Goal: Register for event/course

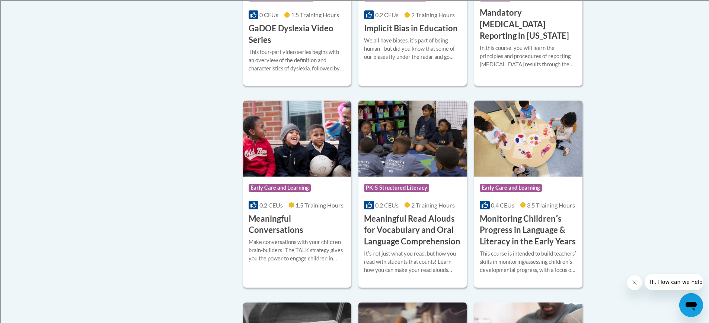
scroll to position [1117, 0]
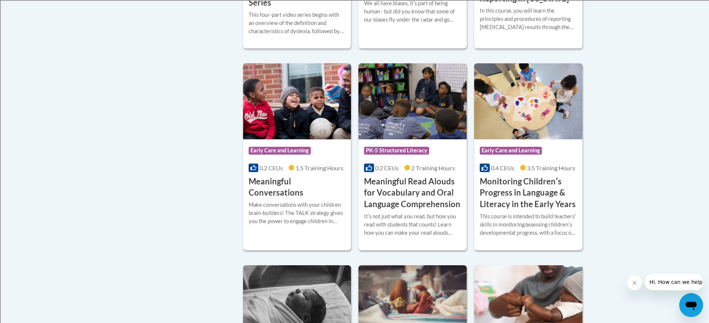
click at [310, 205] on div "Make conversations with your children brain-builders! The TALK strategy gives y…" at bounding box center [297, 213] width 97 height 25
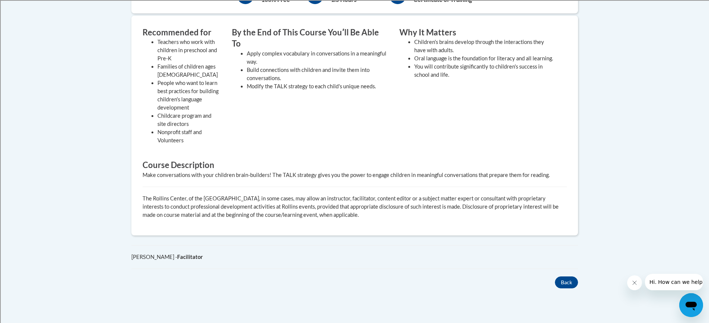
scroll to position [186, 0]
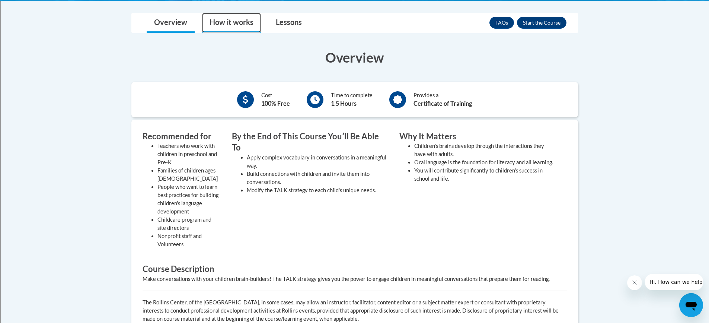
click at [219, 27] on link "How it works" at bounding box center [231, 23] width 59 height 20
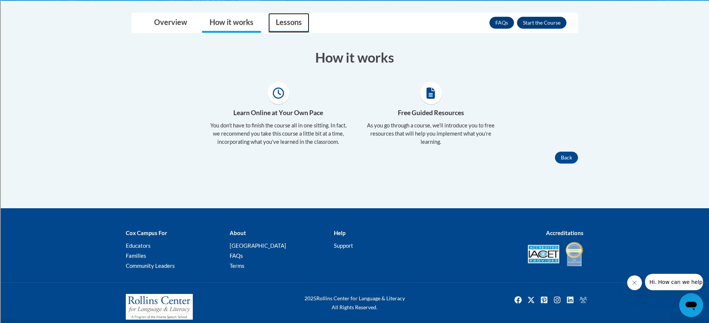
drag, startPoint x: 283, startPoint y: 21, endPoint x: 283, endPoint y: 25, distance: 4.5
click at [283, 22] on link "Lessons" at bounding box center [288, 23] width 41 height 20
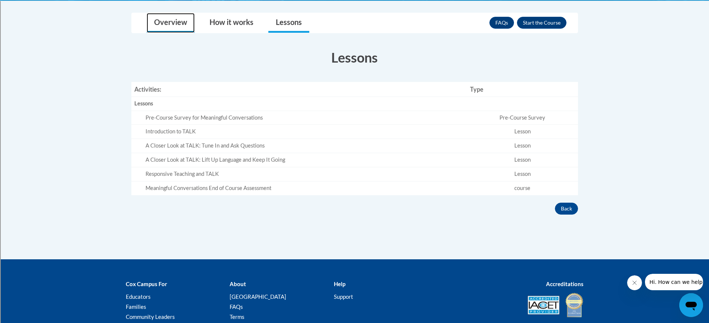
click at [175, 20] on link "Overview" at bounding box center [171, 23] width 48 height 20
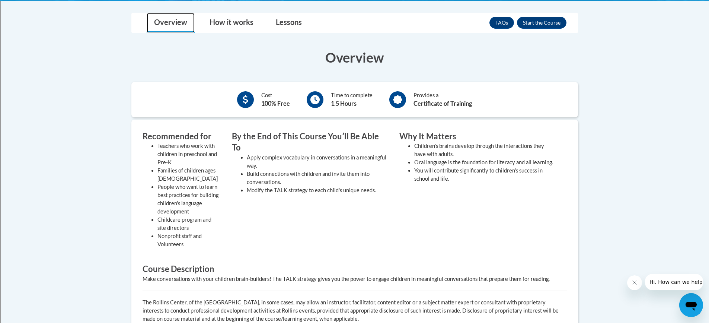
click at [181, 21] on link "Overview" at bounding box center [171, 23] width 48 height 20
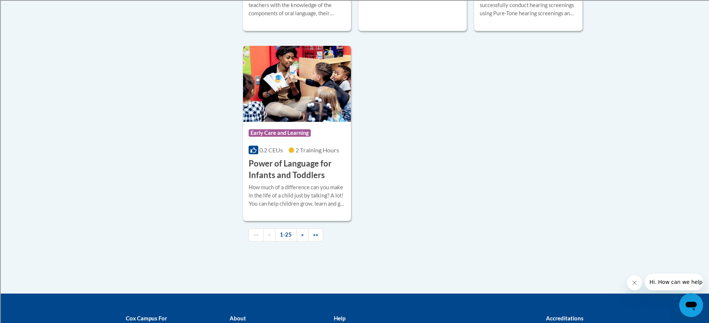
scroll to position [1767, 0]
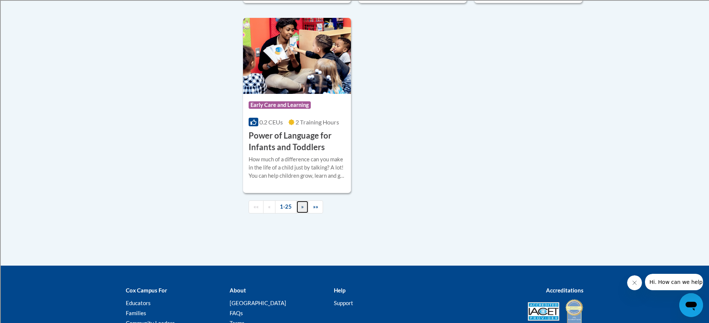
click at [304, 213] on link "»" at bounding box center [302, 206] width 12 height 13
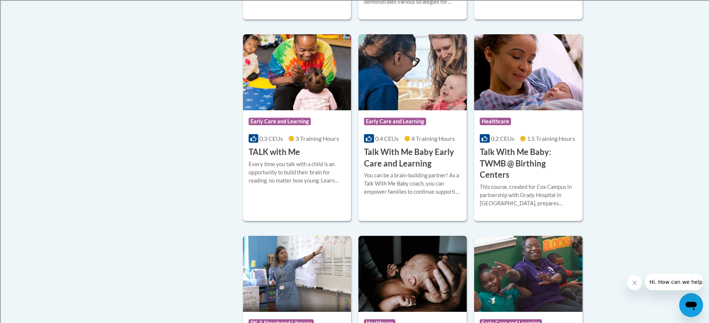
scroll to position [939, 0]
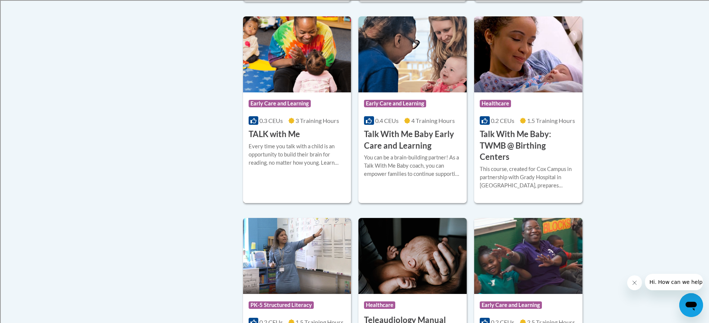
click at [291, 142] on div "Every time you talk with a child is an opportunity to build their brain for rea…" at bounding box center [297, 154] width 97 height 25
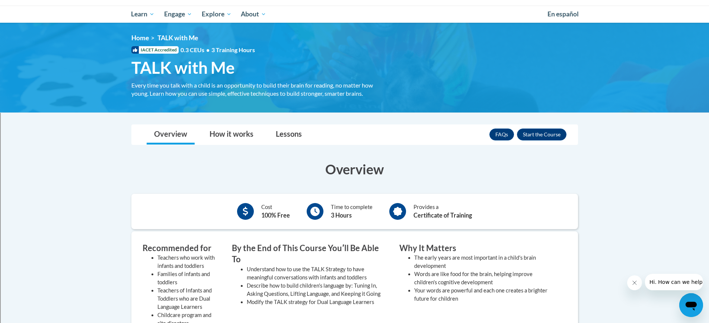
scroll to position [112, 0]
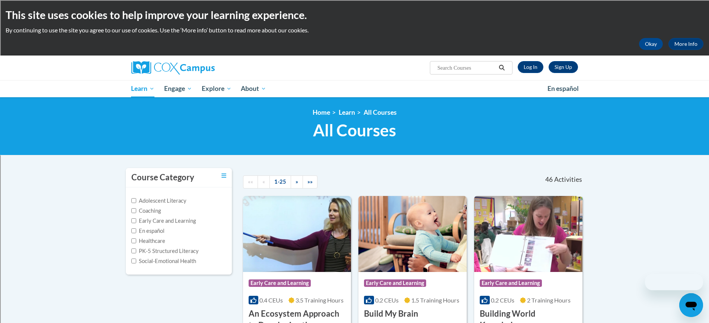
scroll to position [129, 0]
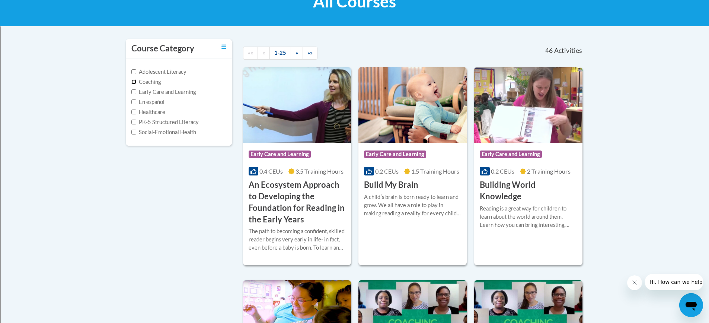
click at [132, 80] on input "Coaching" at bounding box center [133, 81] width 5 height 5
checkbox input "true"
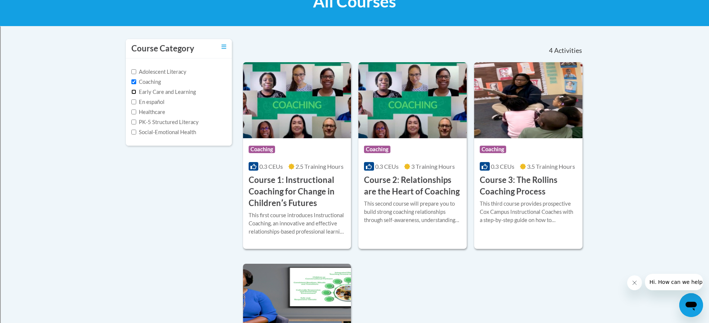
click at [133, 91] on input "Early Care and Learning" at bounding box center [133, 91] width 5 height 5
checkbox input "true"
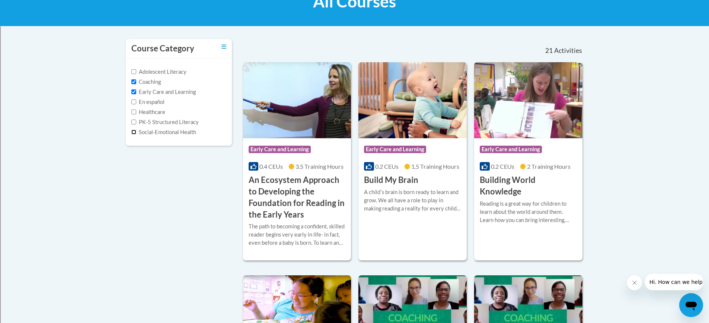
click at [133, 133] on input "Social-Emotional Health" at bounding box center [133, 132] width 5 height 5
checkbox input "true"
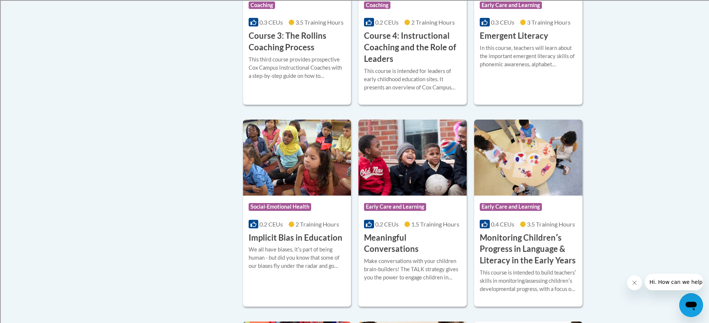
scroll to position [724, 0]
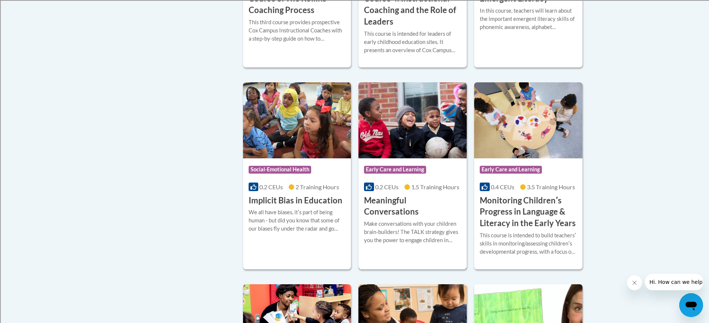
click at [430, 211] on h3 "Meaningful Conversations" at bounding box center [412, 206] width 97 height 23
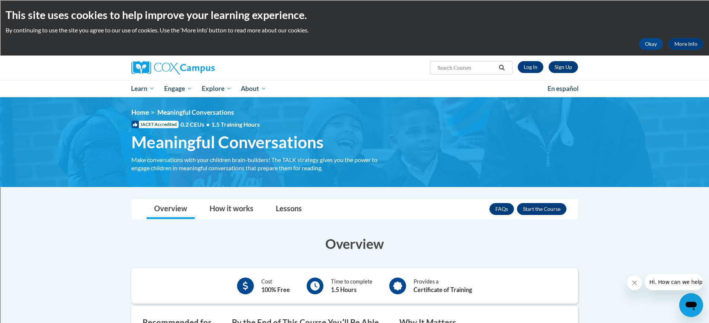
click at [548, 202] on div "FAQs Enroll" at bounding box center [527, 208] width 77 height 19
click at [552, 207] on button "Enroll" at bounding box center [542, 209] width 50 height 12
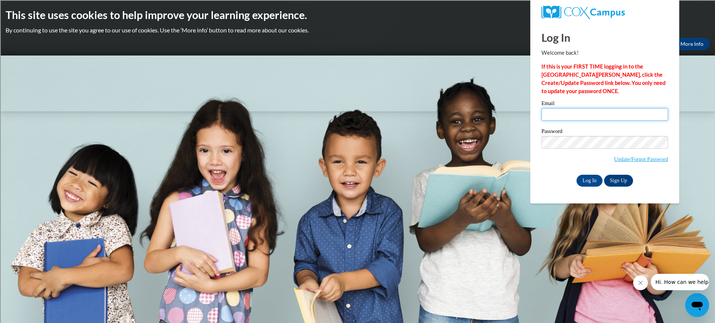
click at [567, 115] on input "Email" at bounding box center [604, 114] width 127 height 13
click at [428, 195] on body "This site uses cookies to help improve your learning experience. By continuing …" at bounding box center [357, 161] width 715 height 323
click at [616, 178] on link "Sign Up" at bounding box center [618, 181] width 29 height 12
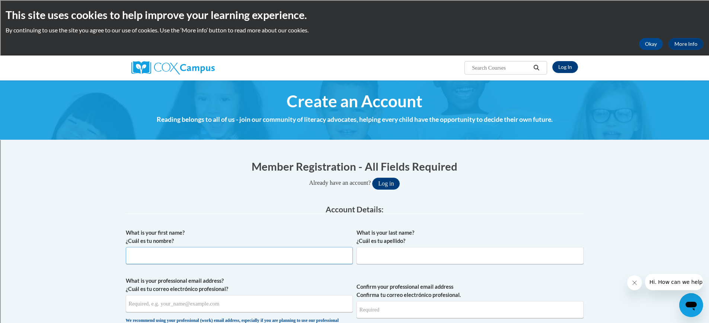
click at [235, 260] on input "What is your first name? ¿Cuál es tu nombre?" at bounding box center [239, 255] width 227 height 17
type input "Alicia"
type input "Acosta"
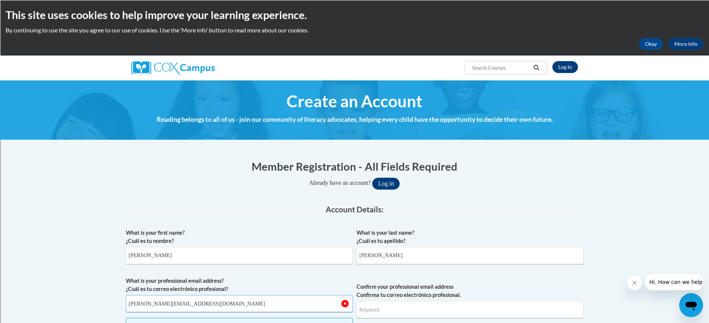
type input "acosta.alimel@gmail.com"
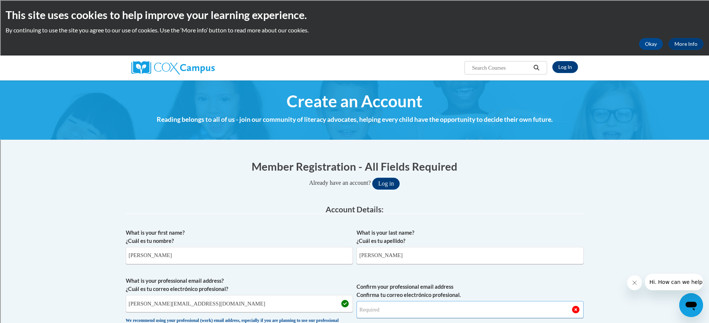
scroll to position [37, 0]
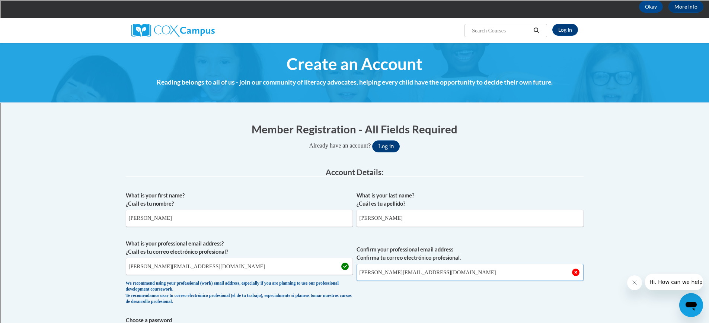
type input "acosta.alimel@gmail.com"
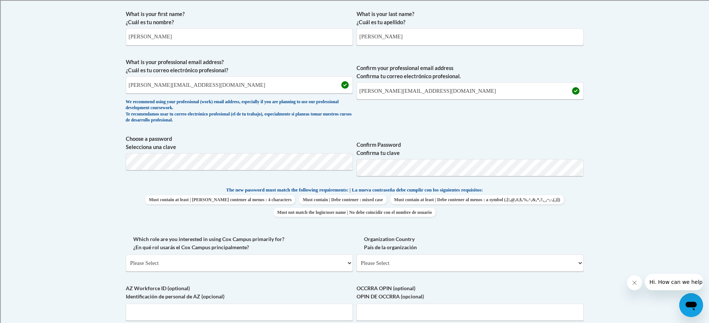
click at [313, 249] on label "Which role are you interested in using Cox Campus primarily for? ¿En qué rol us…" at bounding box center [239, 243] width 227 height 16
click at [313, 254] on select "Please Select College/University | Colegio/Universidad Community/Nonprofit Part…" at bounding box center [239, 262] width 227 height 17
click at [298, 267] on select "Please Select College/University | Colegio/Universidad Community/Nonprofit Part…" at bounding box center [239, 262] width 227 height 17
select select "fbf2d438-af2f-41f8-98f1-81c410e29de3"
click at [126, 254] on select "Please Select College/University | Colegio/Universidad Community/Nonprofit Part…" at bounding box center [239, 262] width 227 height 17
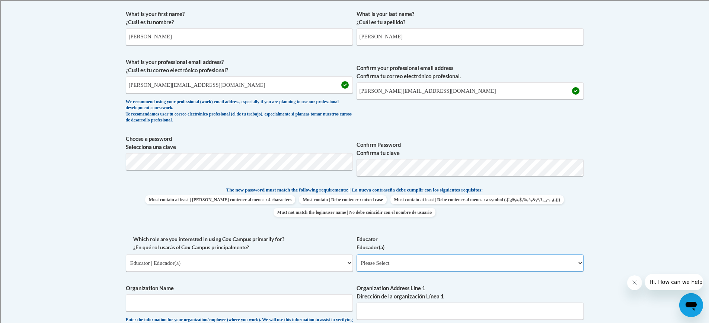
click at [463, 259] on select "Please Select Early Learning/Daycare Teacher/Family Home Care Provider | Maestr…" at bounding box center [470, 262] width 227 height 17
select select "d5fdb05a-b36c-4d60-97fa-9afceda7e903"
click at [357, 254] on select "Please Select Early Learning/Daycare Teacher/Family Home Care Provider | Maestr…" at bounding box center [470, 262] width 227 height 17
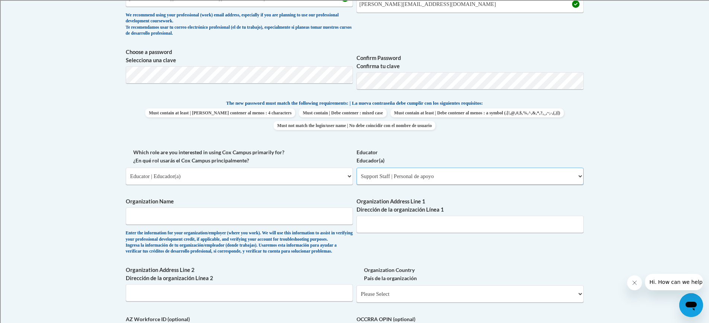
scroll to position [330, 0]
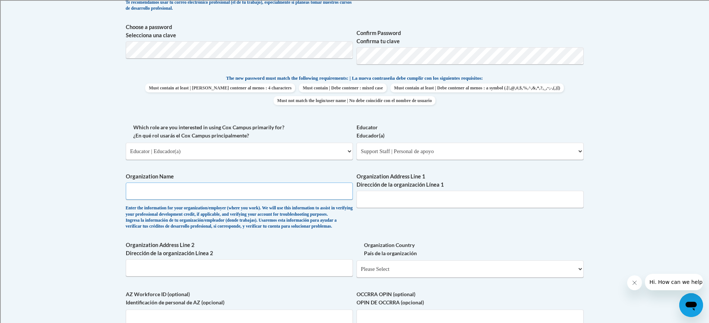
click at [262, 195] on input "Organization Name" at bounding box center [239, 190] width 227 height 17
type input "Mo"
click at [348, 151] on select "Please Select College/University | Colegio/Universidad Community/Nonprofit Part…" at bounding box center [239, 151] width 227 height 17
select select "49058d88-fc43-4af8-93ac-fa8ced758464"
click at [126, 143] on select "Please Select College/University | Colegio/Universidad Community/Nonprofit Part…" at bounding box center [239, 151] width 227 height 17
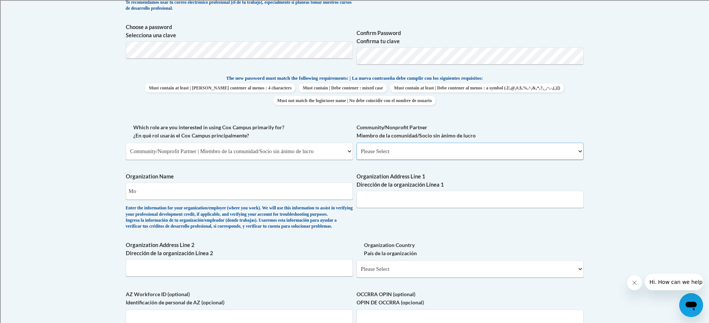
click at [391, 150] on select "Please Select Advocate | Defensor(a) Business/Private Company | Negocio o empre…" at bounding box center [470, 151] width 227 height 17
select select "d0068fd4-34ff-45e9-99e1-70a0b5fa68d7"
click at [357, 143] on select "Please Select Advocate | Defensor(a) Business/Private Company | Negocio o empre…" at bounding box center [470, 151] width 227 height 17
click at [285, 197] on input "Mo" at bounding box center [239, 190] width 227 height 17
type input "Motiv8u of North Central Fl"
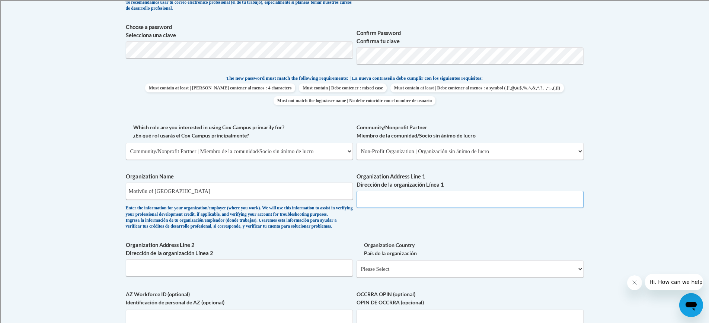
click at [376, 202] on input "Organization Address Line 1 Dirección de la organización Línea 1" at bounding box center [470, 199] width 227 height 17
type input "4600 NW 143rd St Gainesville Fl 32606"
click at [263, 276] on input "Organization Address Line 2 Dirección de la organización Línea 2" at bounding box center [239, 267] width 227 height 17
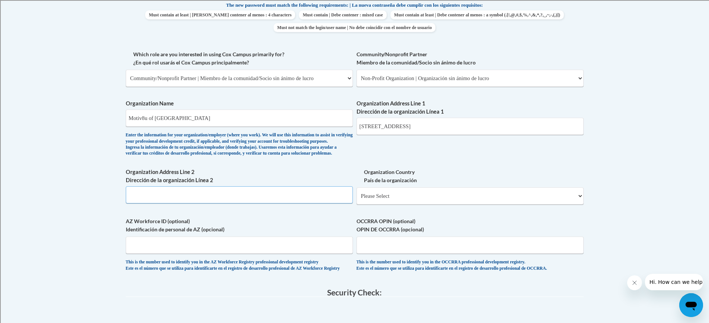
scroll to position [405, 0]
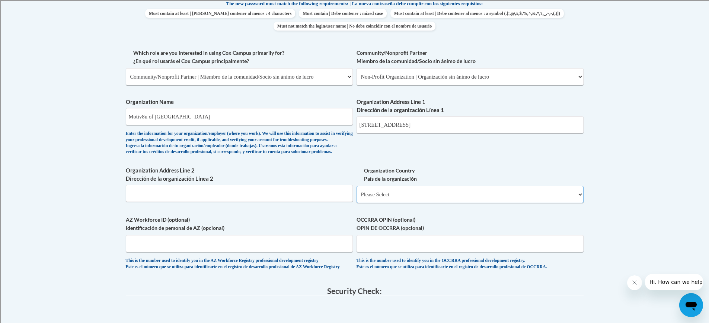
click at [389, 203] on select "Please Select United States | Estados Unidos Outside of the United States | Fue…" at bounding box center [470, 194] width 227 height 17
select select "ad49bcad-a171-4b2e-b99c-48b446064914"
click at [357, 198] on select "Please Select United States | Estados Unidos Outside of the United States | Fue…" at bounding box center [470, 194] width 227 height 17
select select
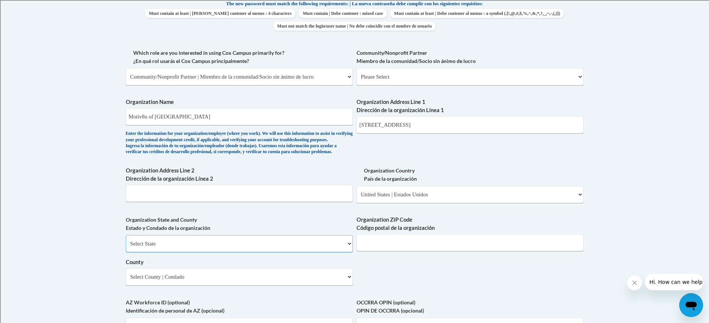
click at [203, 252] on select "Select State Alabama Alaska Arizona Arkansas California Colorado Connecticut De…" at bounding box center [239, 243] width 227 height 17
select select "Florida"
click at [126, 247] on select "Select State Alabama Alaska Arizona Arkansas California Colorado Connecticut De…" at bounding box center [239, 243] width 227 height 17
click at [396, 249] on input "Organization ZIP Code Código postal de la organización" at bounding box center [470, 242] width 227 height 17
type input "32606"
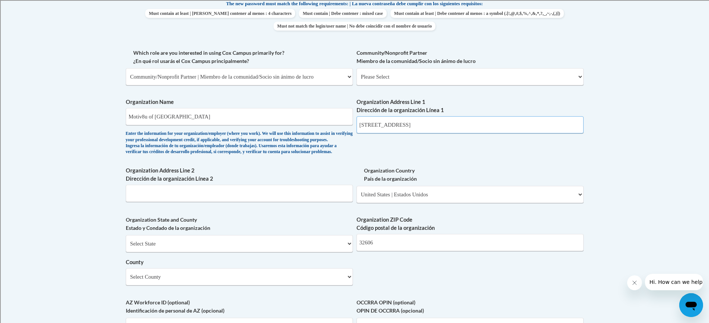
drag, startPoint x: 404, startPoint y: 125, endPoint x: 479, endPoint y: 118, distance: 74.8
click at [479, 118] on input "4600 NW 143rd St Gainesville Fl 32606" at bounding box center [470, 124] width 227 height 17
type input "4600 NW 143rd St"
click at [211, 285] on select "Select County Alachua Baker Bay Bradford Brevard Broward Calhoun Charlotte Citr…" at bounding box center [239, 276] width 227 height 17
select select "Alachua"
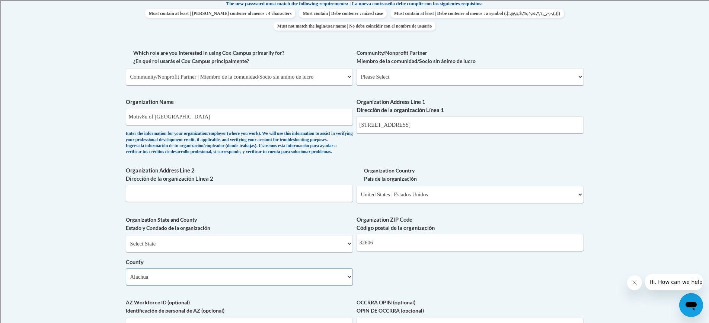
click at [126, 280] on select "Select County Alachua Baker Bay Bradford Brevard Broward Calhoun Charlotte Citr…" at bounding box center [239, 276] width 227 height 17
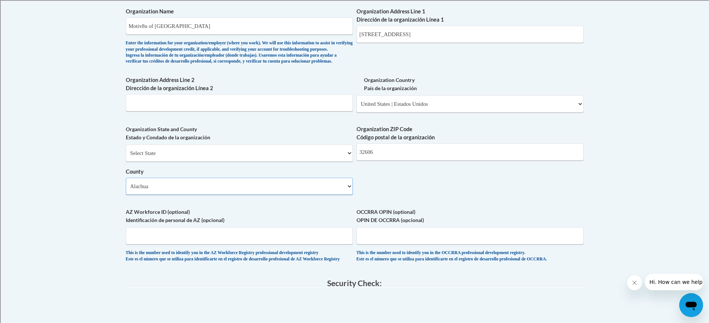
scroll to position [516, 0]
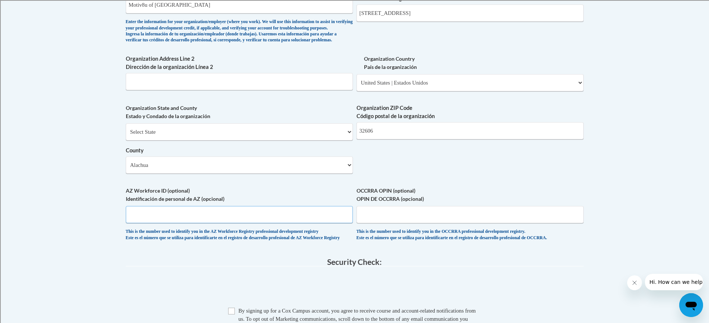
click at [217, 223] on input "AZ Workforce ID (optional) Identificación de personal de AZ (opcional)" at bounding box center [239, 214] width 227 height 17
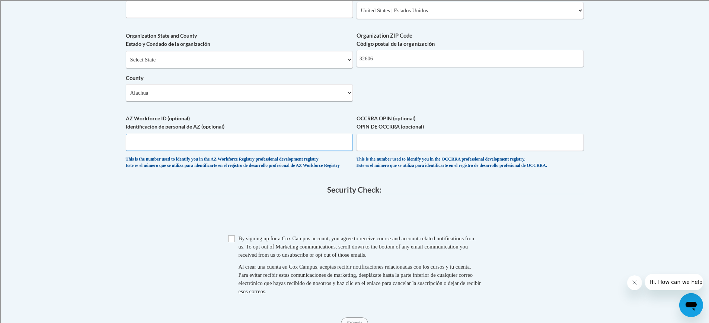
scroll to position [591, 0]
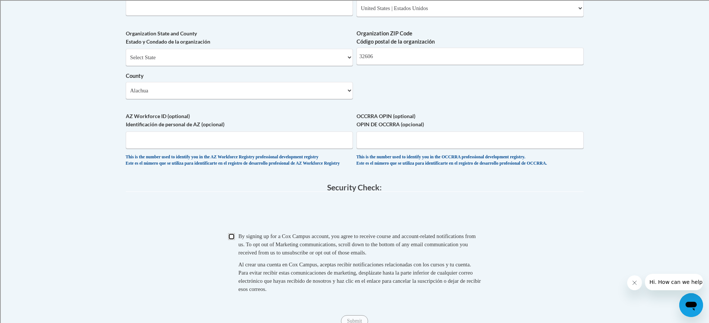
click at [233, 240] on input "Checkbox" at bounding box center [231, 236] width 7 height 7
checkbox input "true"
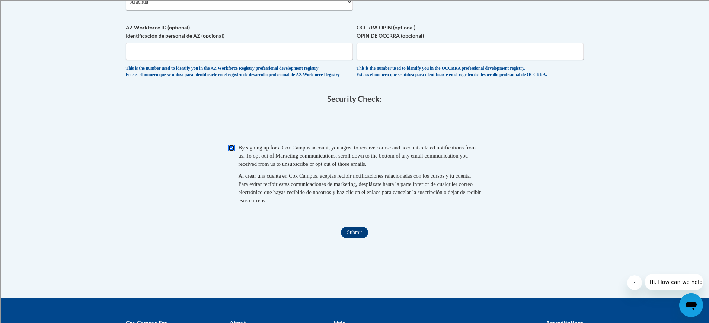
scroll to position [740, 0]
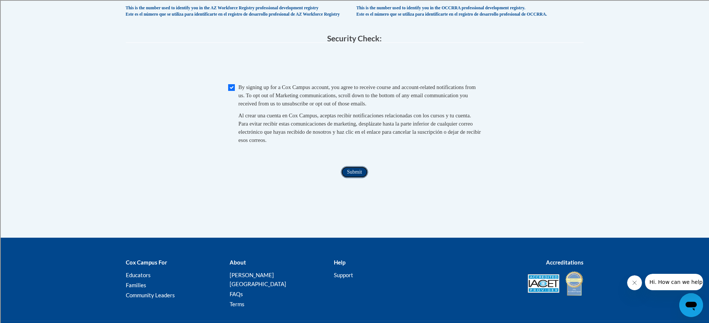
click at [361, 178] on input "Submit" at bounding box center [354, 172] width 27 height 12
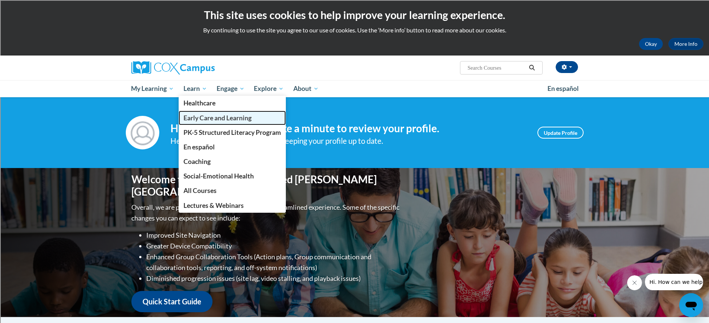
click at [198, 115] on span "Early Care and Learning" at bounding box center [218, 118] width 68 height 8
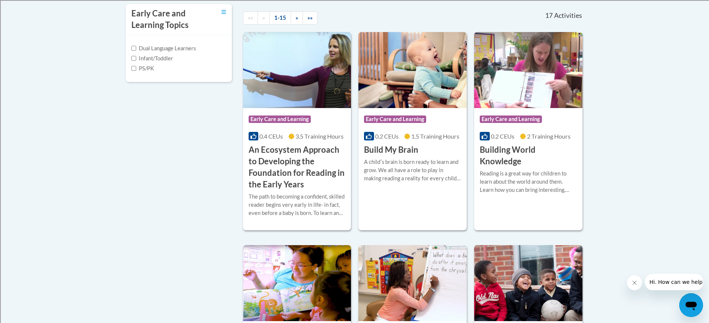
scroll to position [261, 0]
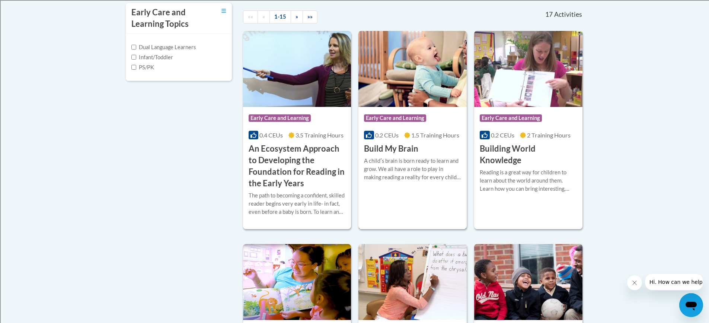
click at [398, 150] on h3 "Build My Brain" at bounding box center [391, 149] width 54 height 12
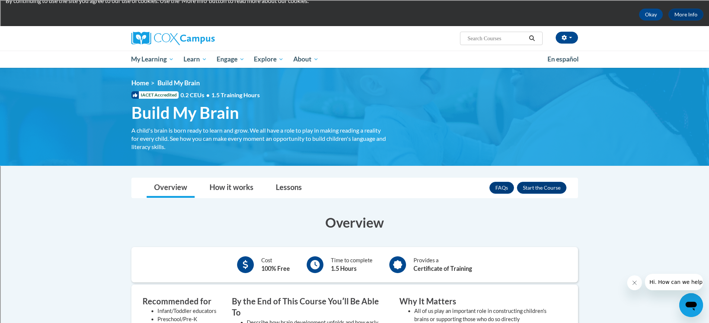
scroll to position [74, 0]
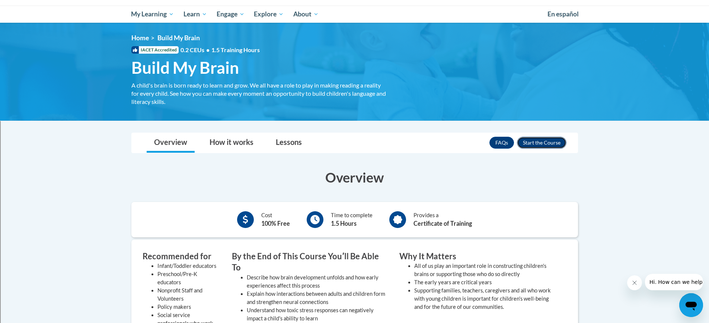
click at [542, 140] on button "Enroll" at bounding box center [542, 143] width 50 height 12
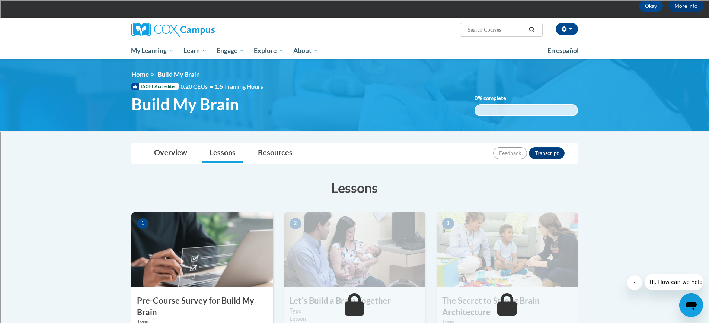
scroll to position [37, 0]
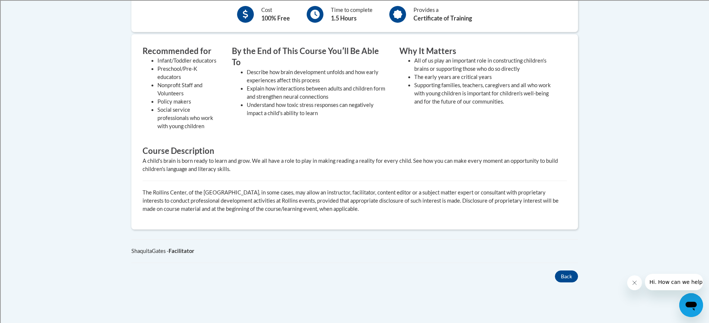
scroll to position [298, 0]
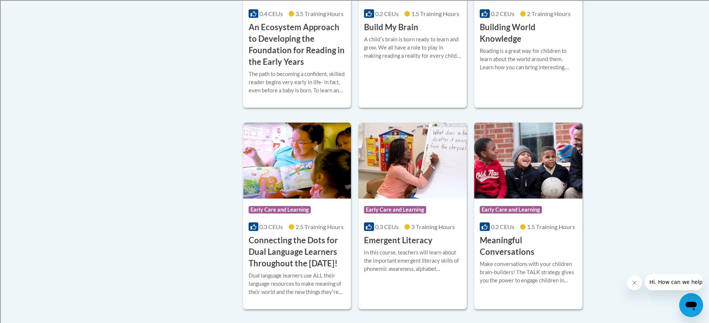
scroll to position [419, 0]
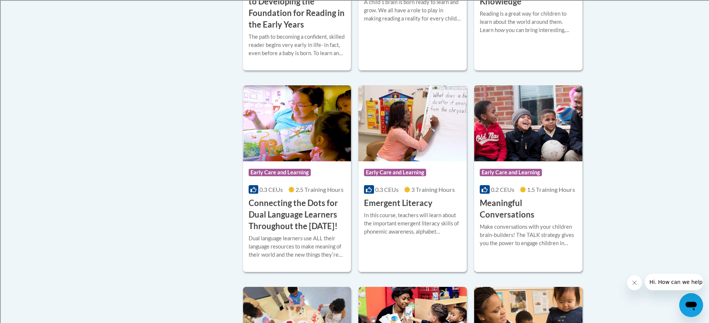
click at [526, 223] on div "Make conversations with your children brain-builders! The TALK strategy gives y…" at bounding box center [528, 235] width 97 height 25
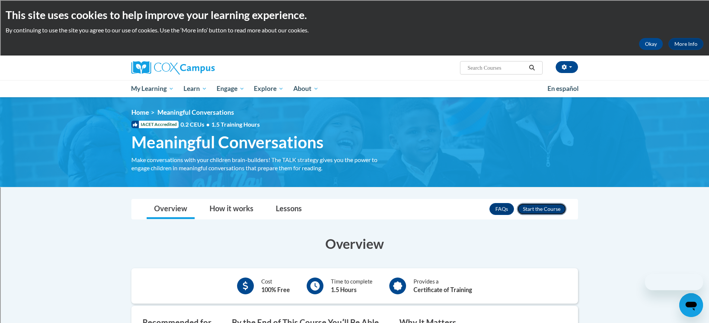
click at [541, 208] on button "Enroll" at bounding box center [542, 209] width 50 height 12
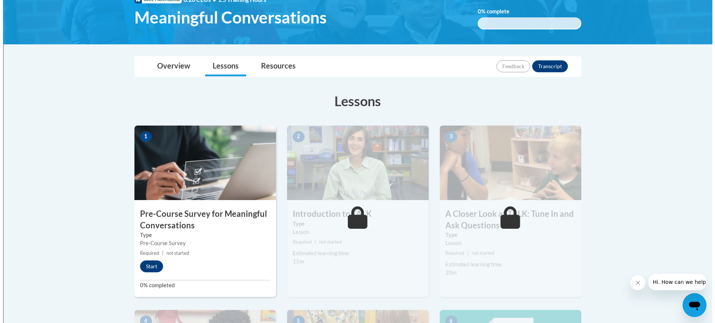
scroll to position [149, 0]
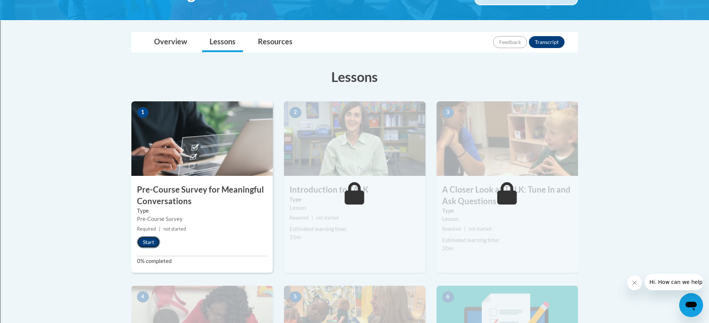
click at [146, 239] on button "Start" at bounding box center [148, 242] width 23 height 12
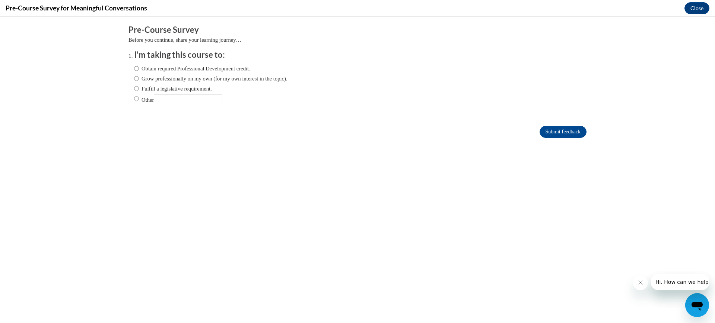
scroll to position [0, 0]
click at [134, 68] on input "Obtain required Professional Development credit." at bounding box center [136, 68] width 5 height 8
radio input "true"
click at [128, 67] on ol "I'm taking this course to: Obtain required Professional Development credit. Gro…" at bounding box center [357, 82] width 458 height 67
click at [134, 79] on input "Grow professionally on my own (for my own interest in the topic)." at bounding box center [136, 78] width 5 height 8
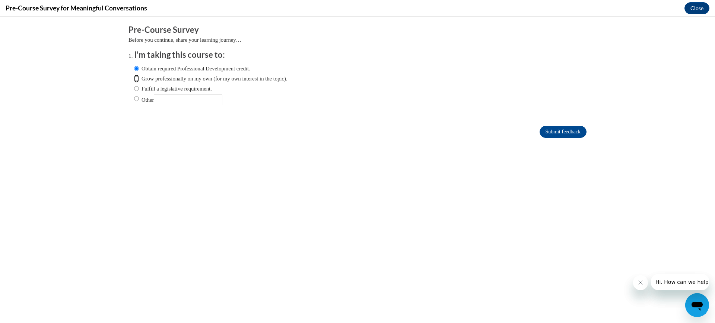
radio input "true"
click at [559, 130] on input "Submit feedback" at bounding box center [562, 132] width 47 height 12
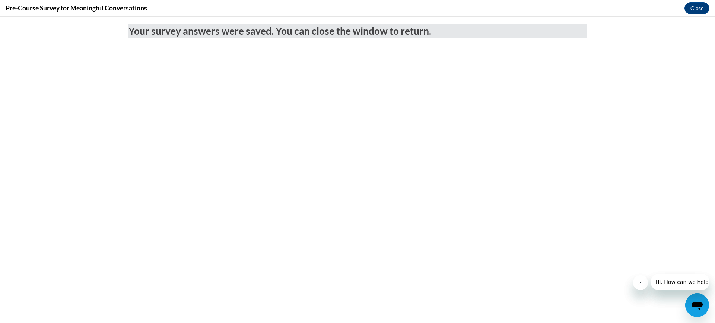
click at [581, 216] on body "Your survey answers were saved. You can close the window to return." at bounding box center [357, 170] width 715 height 306
click at [696, 8] on button "Close" at bounding box center [696, 8] width 25 height 12
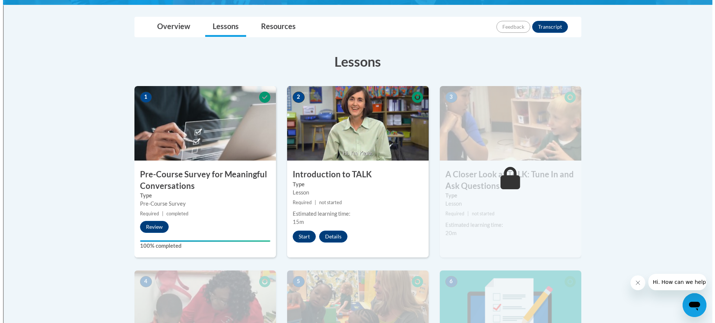
scroll to position [186, 0]
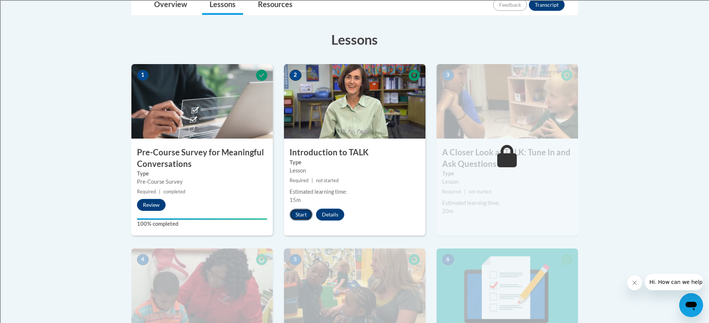
click at [299, 214] on button "Start" at bounding box center [301, 214] width 23 height 12
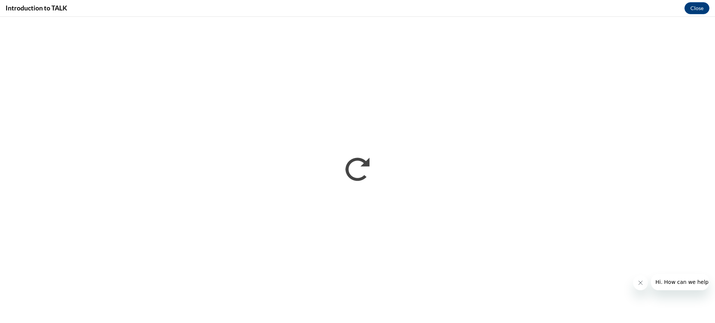
scroll to position [0, 0]
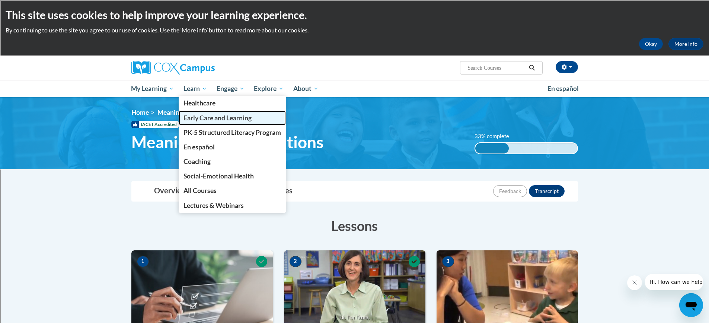
click at [203, 114] on span "Early Care and Learning" at bounding box center [218, 118] width 68 height 8
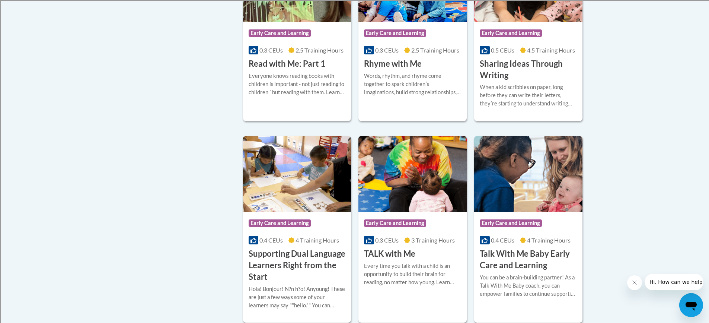
scroll to position [968, 0]
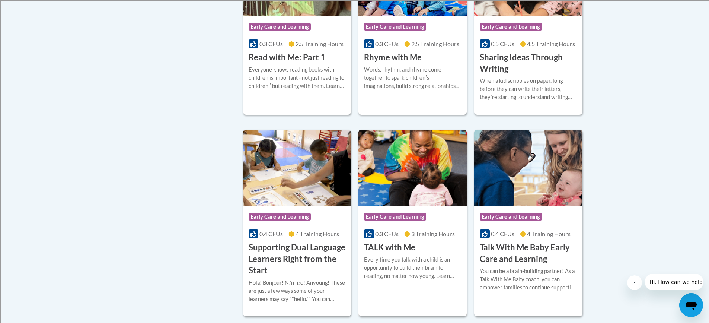
click at [428, 253] on div "Course Category: Early Care and Learning 0.3 CEUs 3 Training Hours COURSE TALK …" at bounding box center [412, 229] width 108 height 48
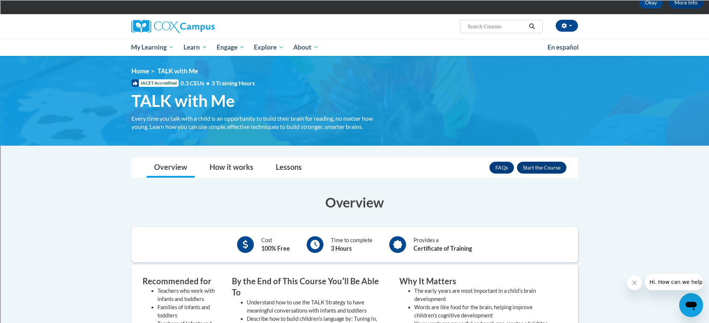
scroll to position [37, 0]
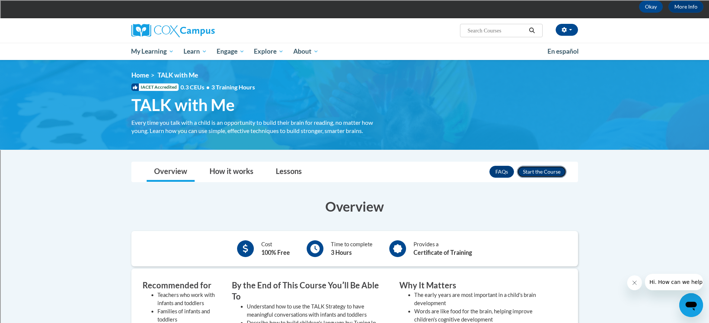
click at [538, 168] on button "Enroll" at bounding box center [542, 172] width 50 height 12
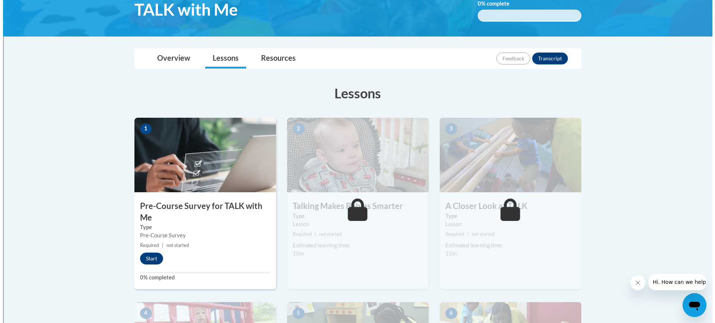
scroll to position [149, 0]
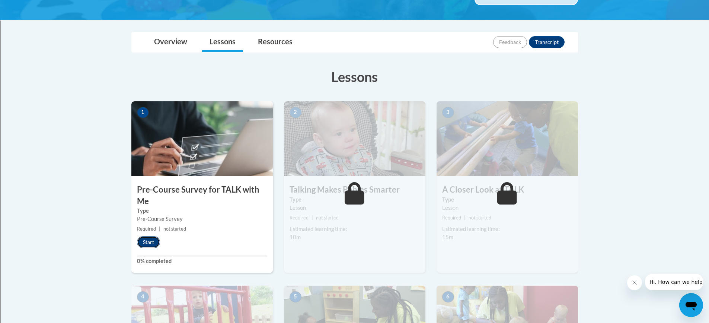
click at [149, 242] on button "Start" at bounding box center [148, 242] width 23 height 12
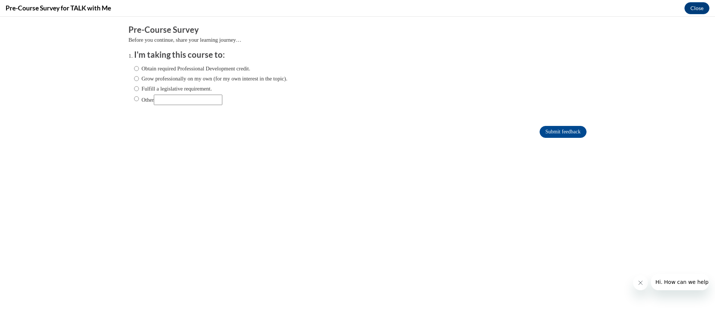
scroll to position [0, 0]
click at [134, 78] on input "Grow professionally on my own (for my own interest in the topic)." at bounding box center [136, 78] width 5 height 8
radio input "true"
click at [546, 131] on input "Submit feedback" at bounding box center [562, 132] width 47 height 12
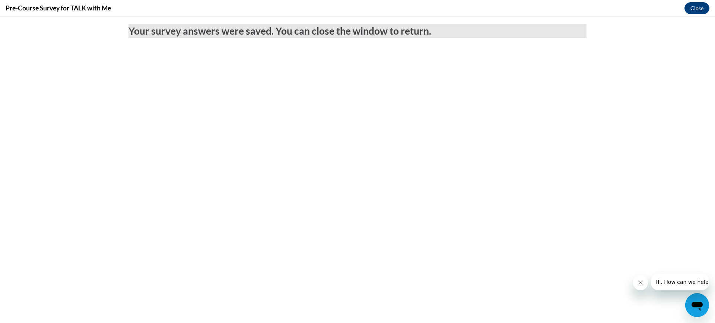
click at [517, 176] on body "Your survey answers were saved. You can close the window to return." at bounding box center [357, 170] width 715 height 306
drag, startPoint x: 692, startPoint y: 8, endPoint x: 692, endPoint y: 41, distance: 33.1
click at [692, 8] on button "Close" at bounding box center [696, 8] width 25 height 12
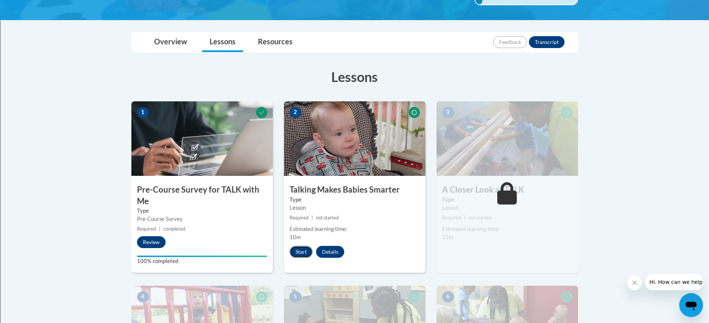
click at [302, 249] on button "Start" at bounding box center [301, 252] width 23 height 12
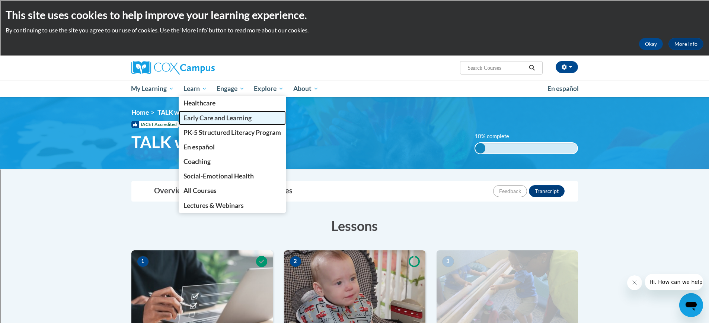
click at [207, 118] on span "Early Care and Learning" at bounding box center [218, 118] width 68 height 8
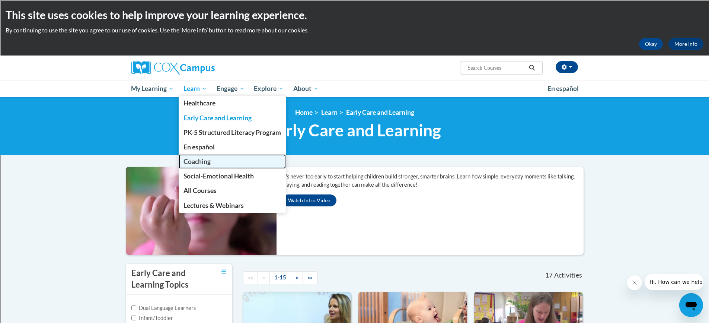
click at [200, 159] on span "Coaching" at bounding box center [197, 161] width 27 height 8
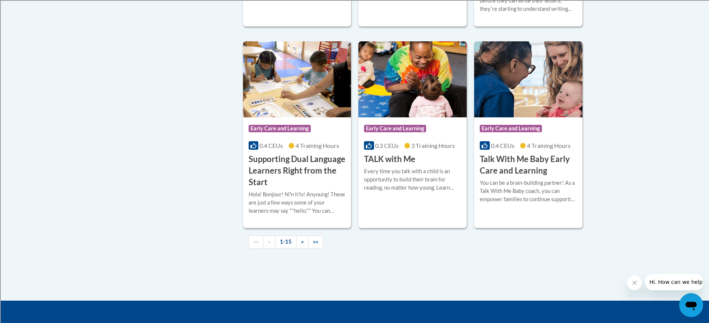
scroll to position [1079, 0]
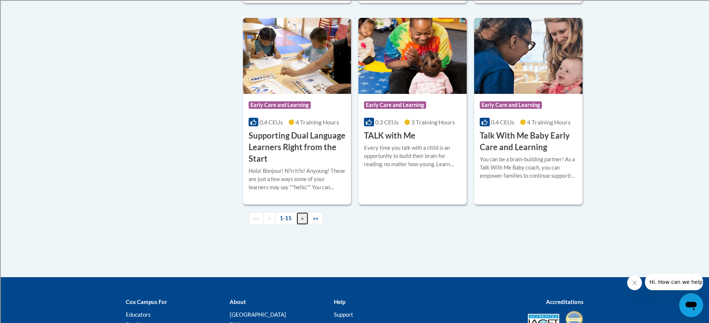
click at [299, 225] on link "»" at bounding box center [302, 218] width 12 height 13
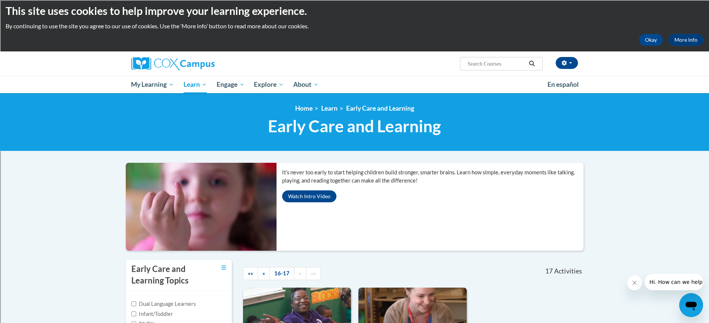
scroll to position [0, 0]
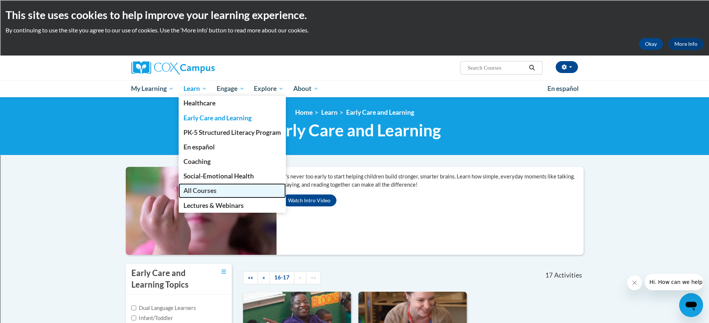
click at [215, 189] on span "All Courses" at bounding box center [200, 190] width 33 height 8
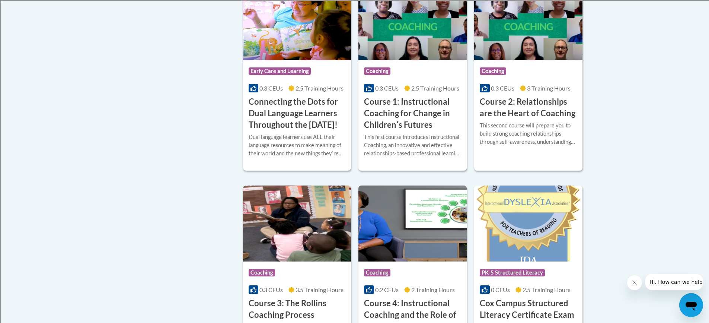
scroll to position [409, 0]
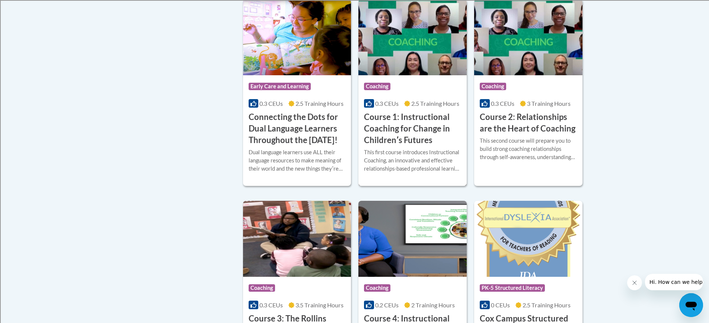
click at [427, 139] on h3 "Course 1: Instructional Coaching for Change in Childrenʹs Futures" at bounding box center [412, 128] width 97 height 34
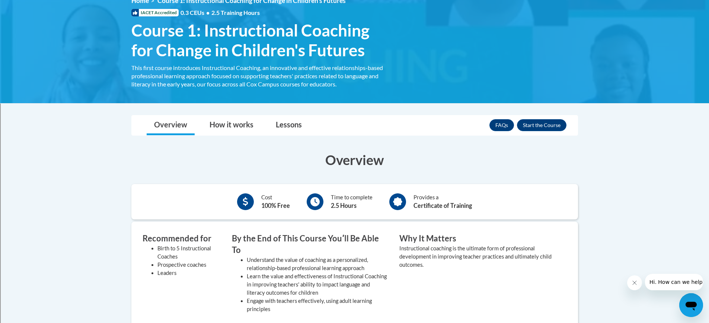
scroll to position [149, 0]
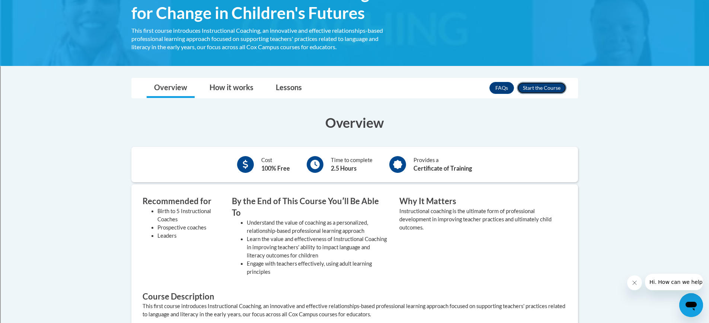
click at [535, 85] on button "Enroll" at bounding box center [542, 88] width 50 height 12
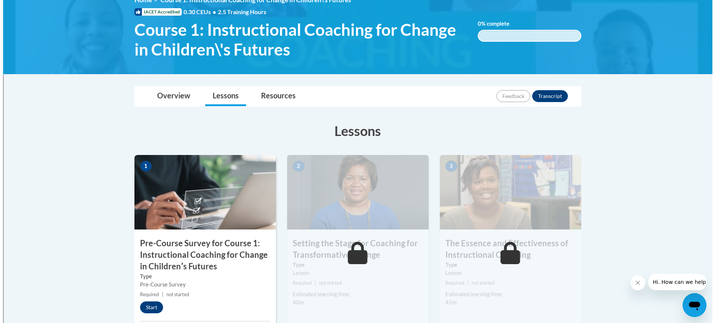
scroll to position [149, 0]
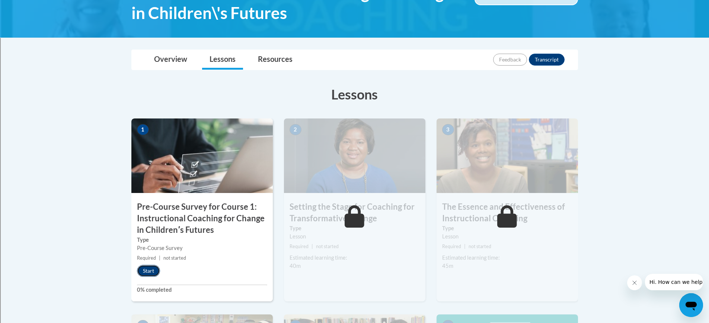
click at [148, 273] on button "Start" at bounding box center [148, 271] width 23 height 12
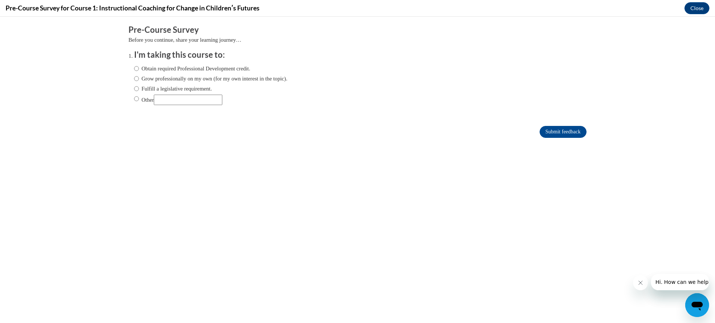
scroll to position [0, 0]
click at [134, 67] on input "Obtain required Professional Development credit." at bounding box center [136, 68] width 5 height 8
radio input "true"
click at [568, 128] on input "Submit feedback" at bounding box center [562, 132] width 47 height 12
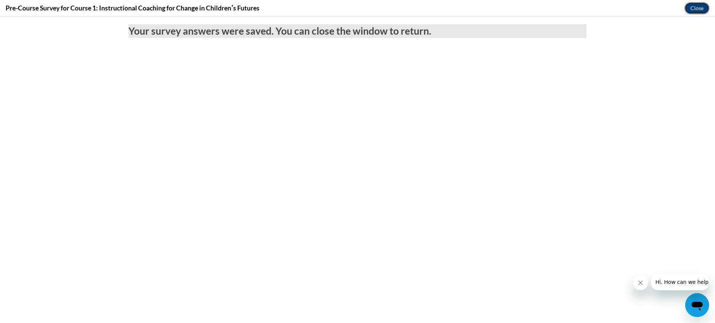
click at [695, 7] on button "Close" at bounding box center [696, 8] width 25 height 12
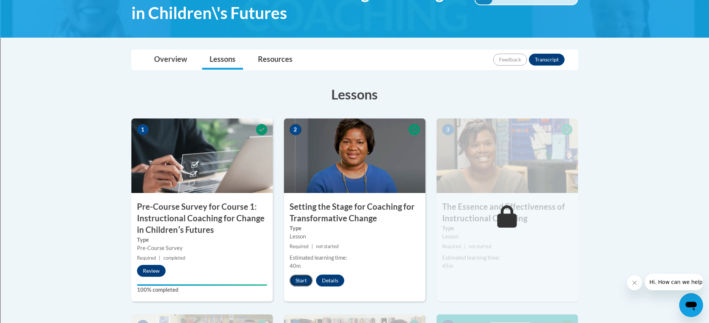
click at [304, 279] on button "Start" at bounding box center [301, 280] width 23 height 12
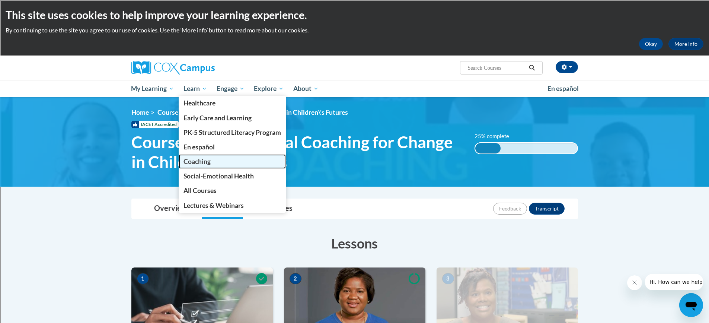
click at [207, 162] on span "Coaching" at bounding box center [197, 161] width 27 height 8
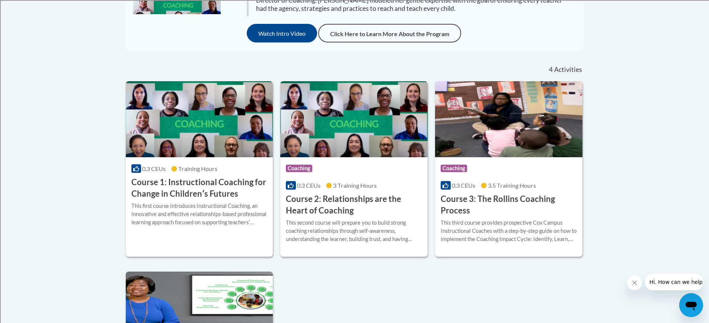
scroll to position [223, 0]
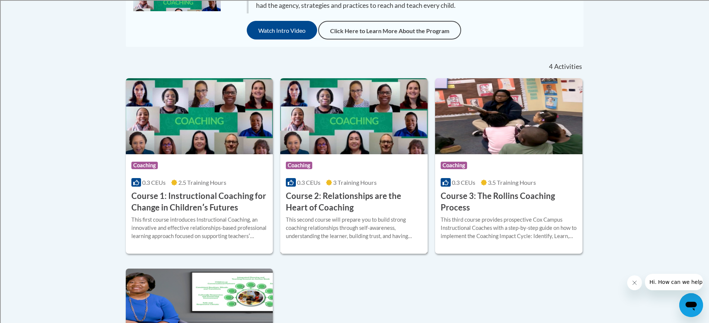
click at [341, 197] on h3 "Course 2: Relationships are the Heart of Coaching" at bounding box center [354, 201] width 136 height 23
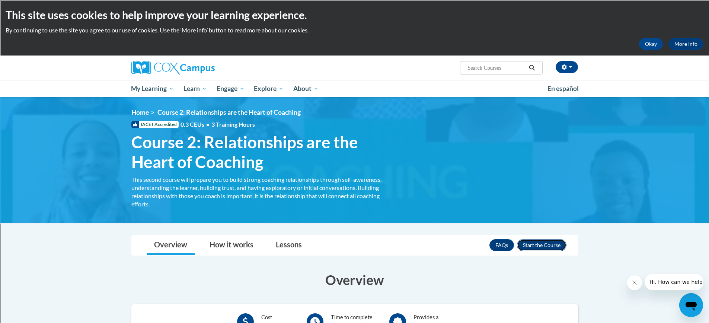
click at [556, 243] on button "Enroll" at bounding box center [542, 245] width 50 height 12
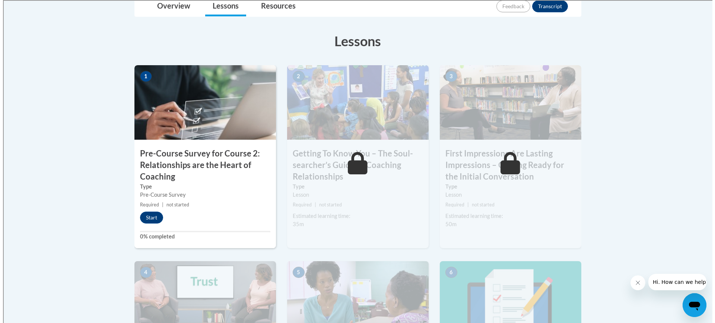
scroll to position [223, 0]
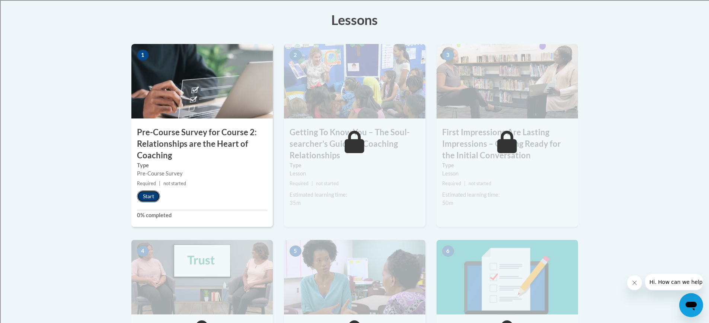
click at [147, 193] on button "Start" at bounding box center [148, 196] width 23 height 12
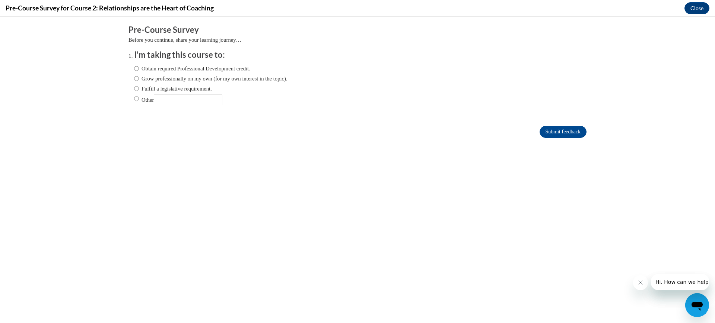
scroll to position [0, 0]
click at [134, 70] on input "Obtain required Professional Development credit." at bounding box center [136, 68] width 5 height 8
radio input "true"
click at [560, 131] on input "Submit feedback" at bounding box center [562, 132] width 47 height 12
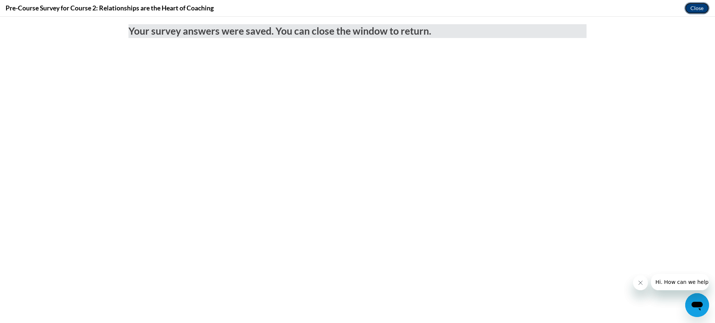
click at [695, 7] on button "Close" at bounding box center [696, 8] width 25 height 12
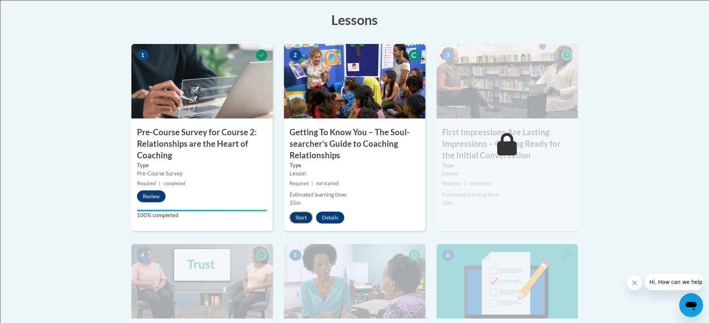
click at [299, 219] on button "Start" at bounding box center [301, 217] width 23 height 12
